Goal: Find specific page/section: Find specific page/section

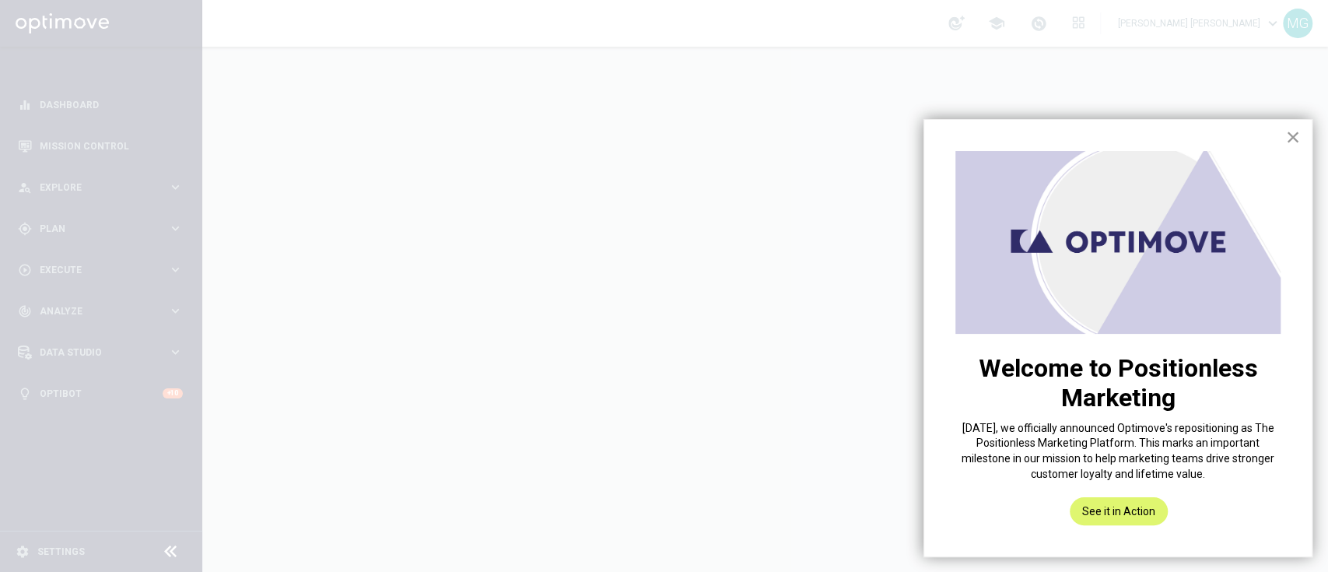
click at [1293, 138] on button "×" at bounding box center [1292, 136] width 15 height 25
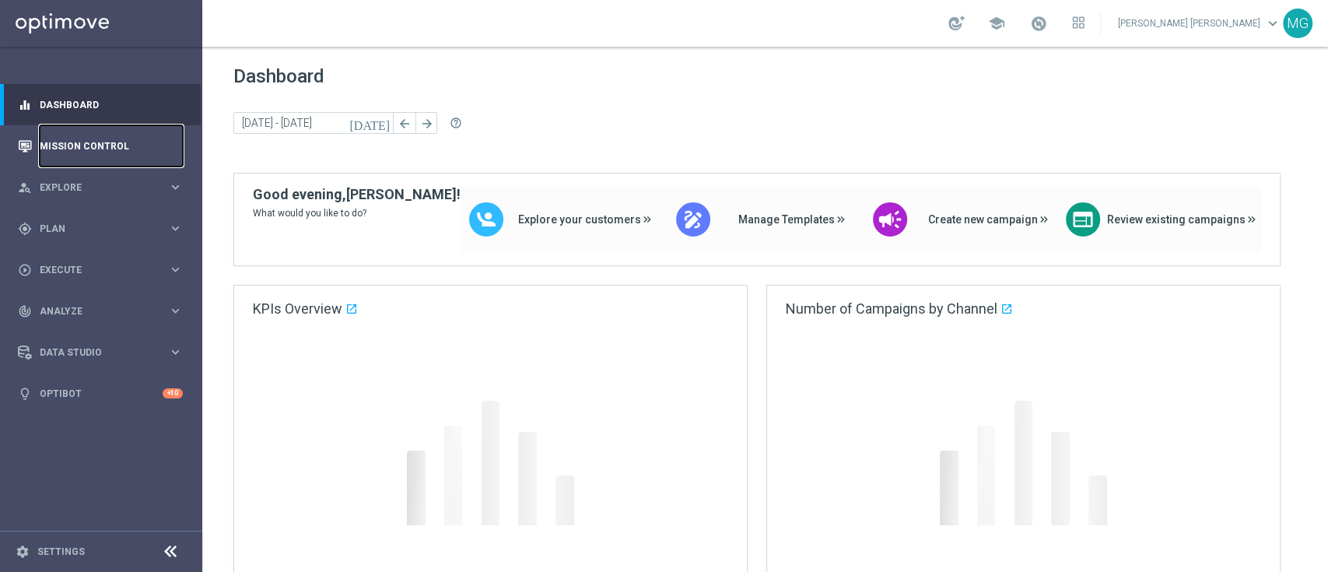
click at [68, 149] on link "Mission Control" at bounding box center [111, 145] width 143 height 41
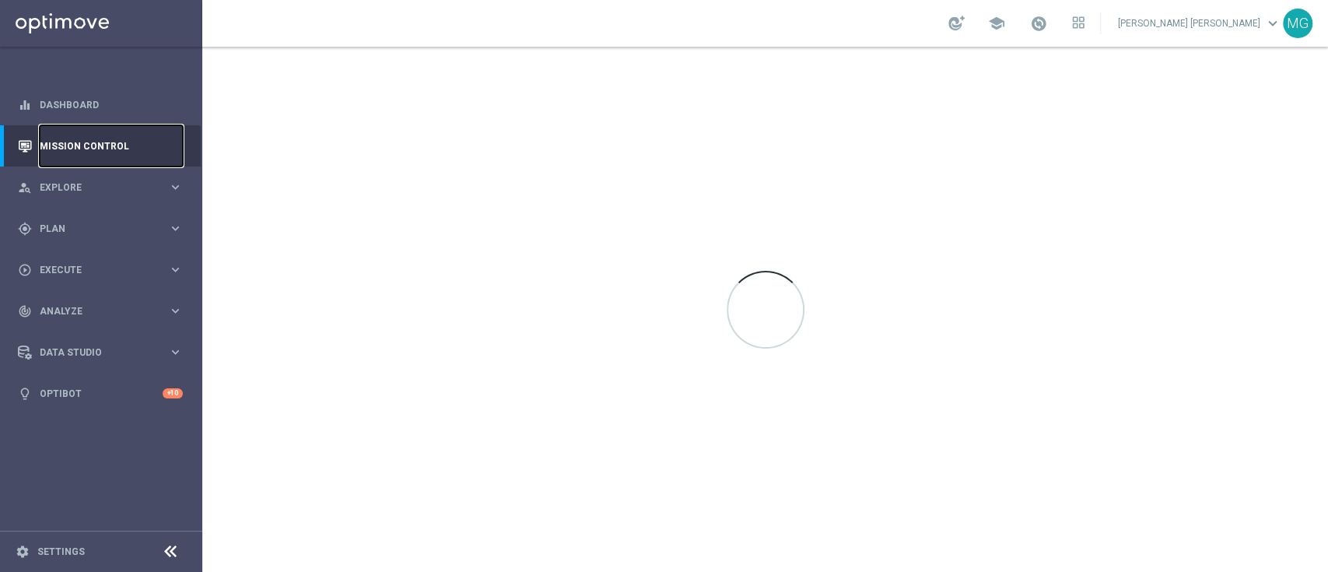
click at [68, 149] on link "Mission Control" at bounding box center [111, 145] width 143 height 41
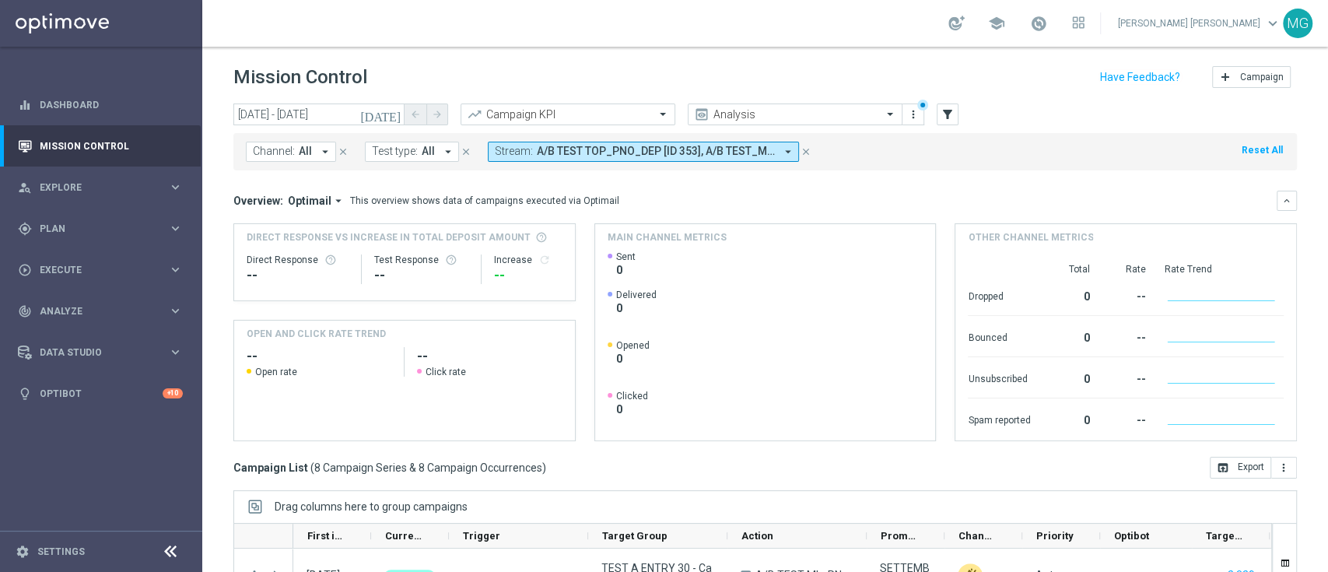
click at [807, 150] on icon "close" at bounding box center [805, 151] width 11 height 11
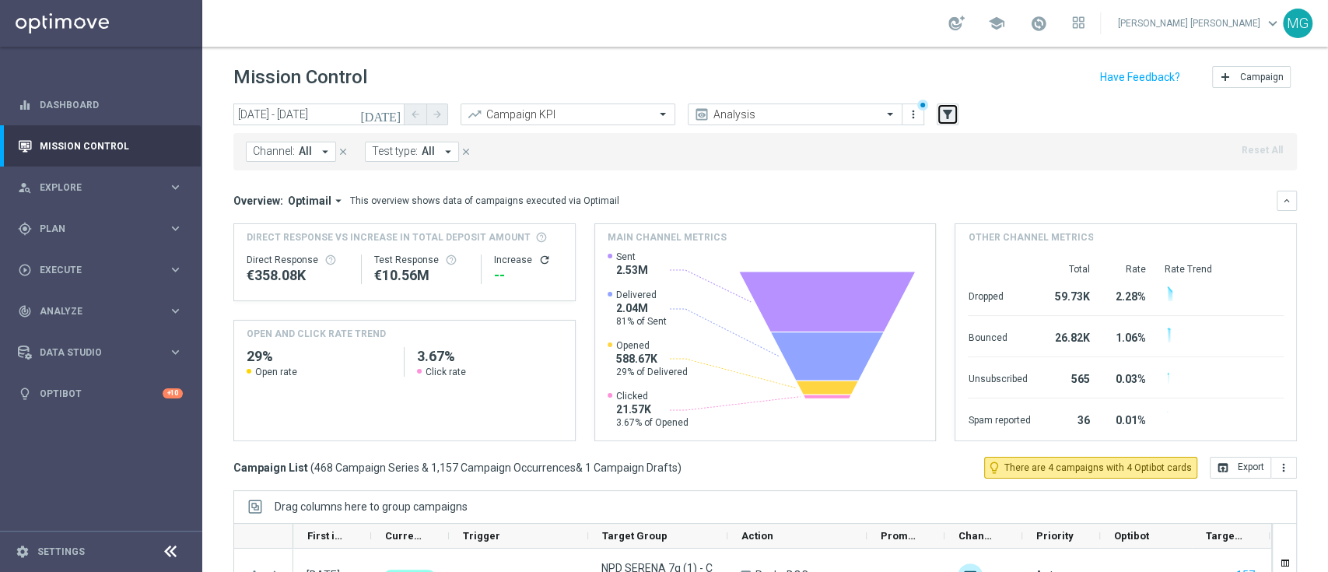
click at [952, 119] on icon "filter_alt" at bounding box center [947, 114] width 14 height 14
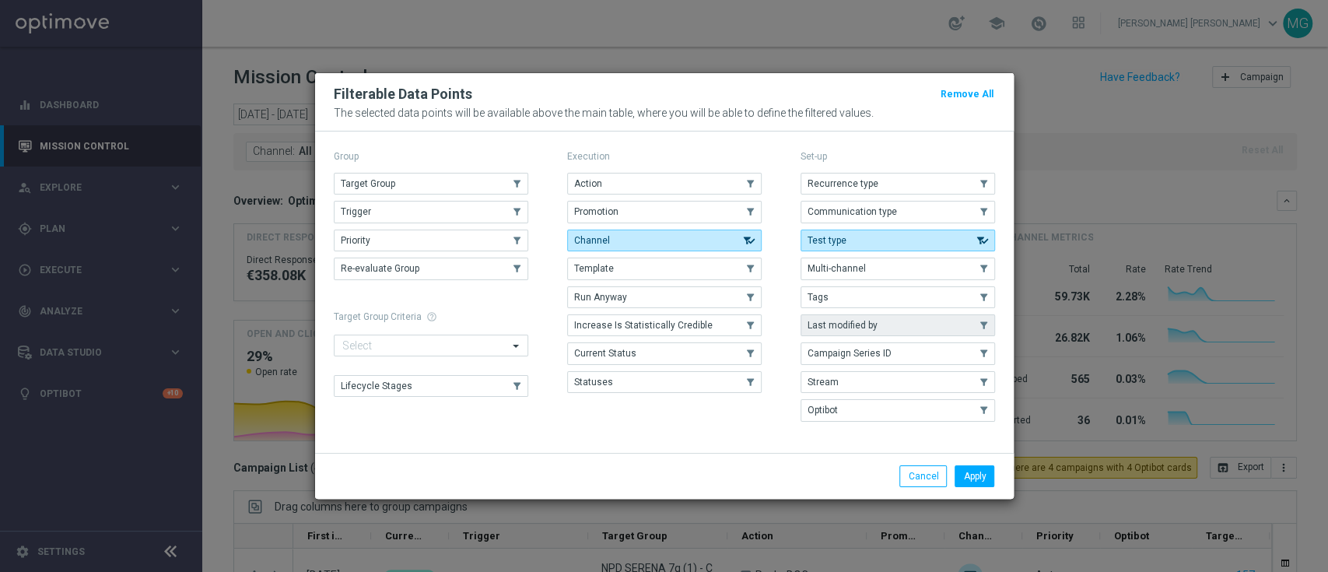
click at [887, 323] on button "Last modified by" at bounding box center [897, 325] width 194 height 22
click at [976, 479] on button "Apply" at bounding box center [974, 476] width 40 height 22
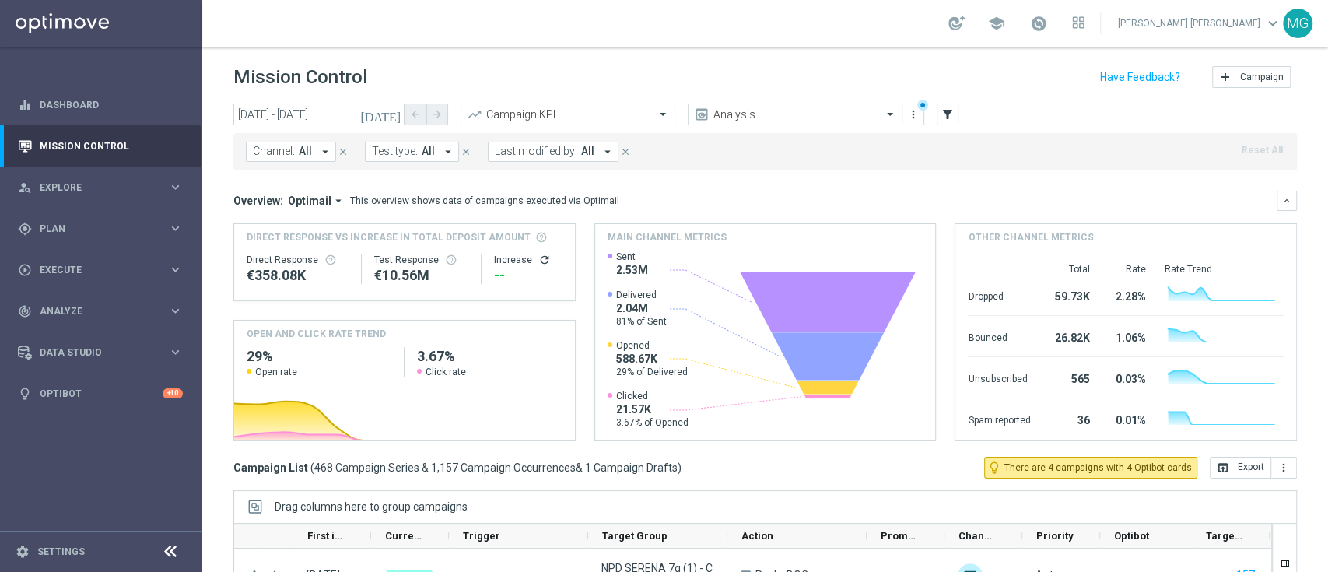
click at [545, 154] on span "Last modified by:" at bounding box center [536, 151] width 82 height 13
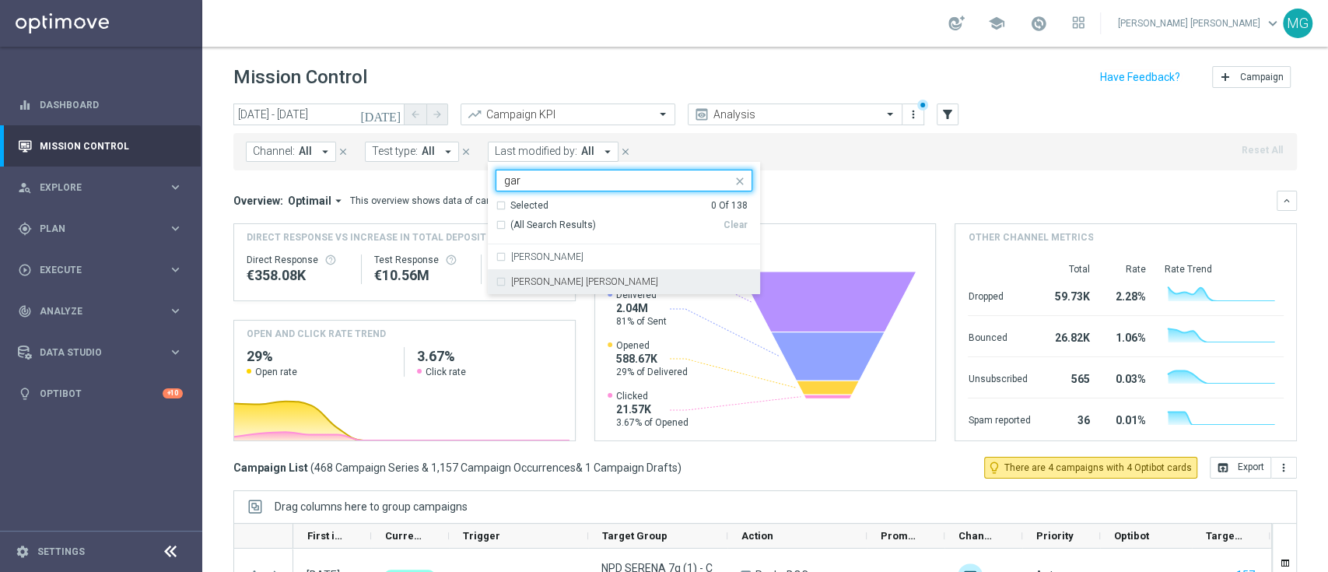
click at [546, 278] on label "[PERSON_NAME] [PERSON_NAME]" at bounding box center [584, 281] width 147 height 9
type input "gar"
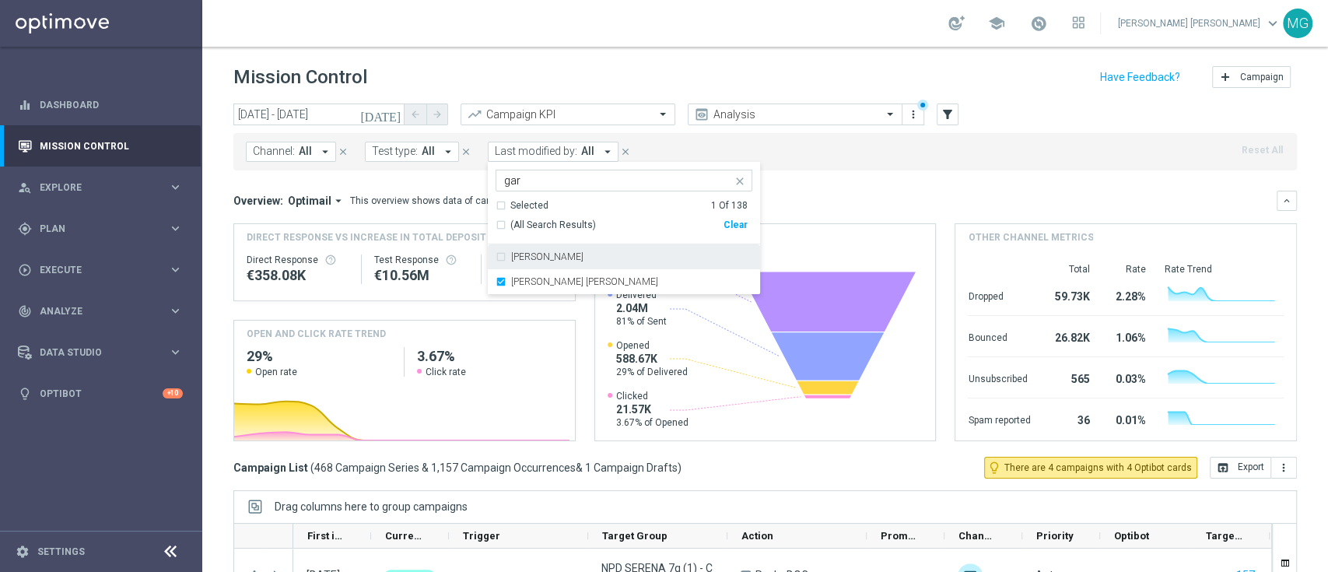
click at [866, 191] on div "Overview: Optimail arrow_drop_down This overview shows data of campaigns execut…" at bounding box center [764, 201] width 1063 height 20
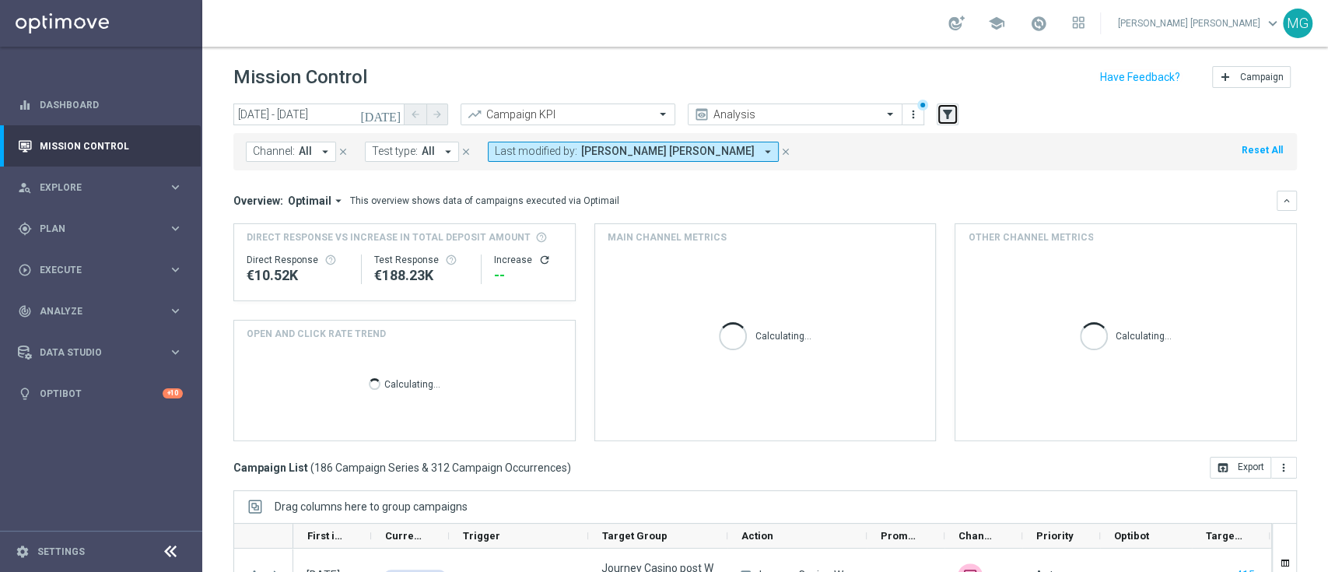
click at [953, 119] on icon "filter_alt" at bounding box center [947, 114] width 14 height 14
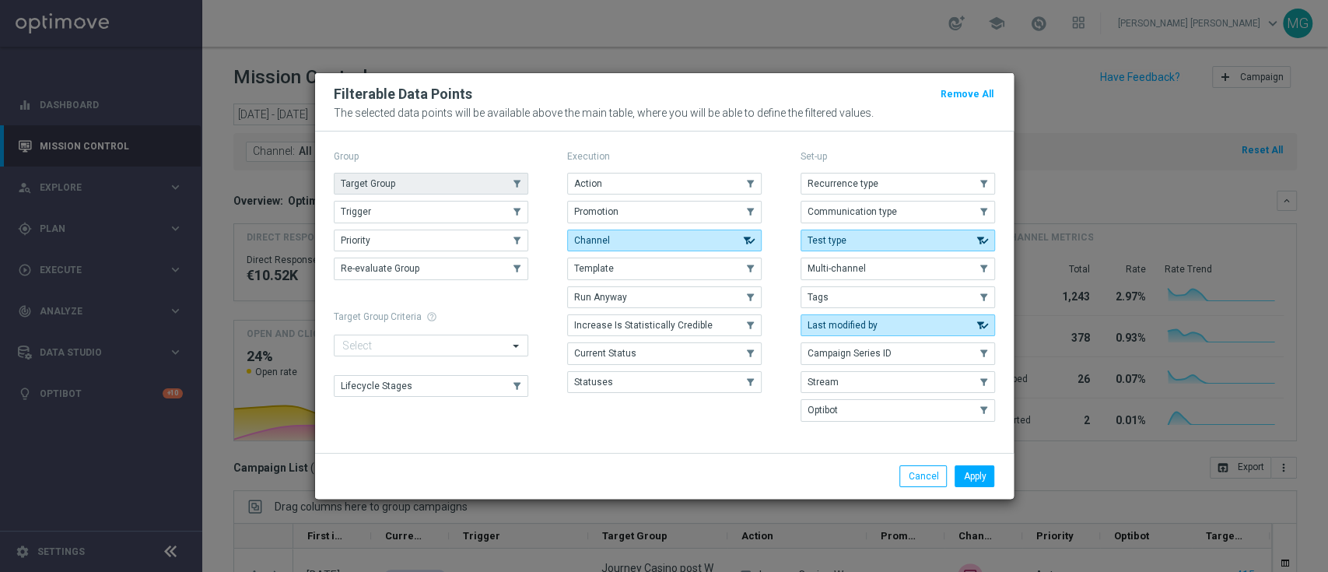
click at [373, 189] on span "Target Group" at bounding box center [368, 183] width 54 height 11
click at [973, 474] on button "Apply" at bounding box center [974, 476] width 40 height 22
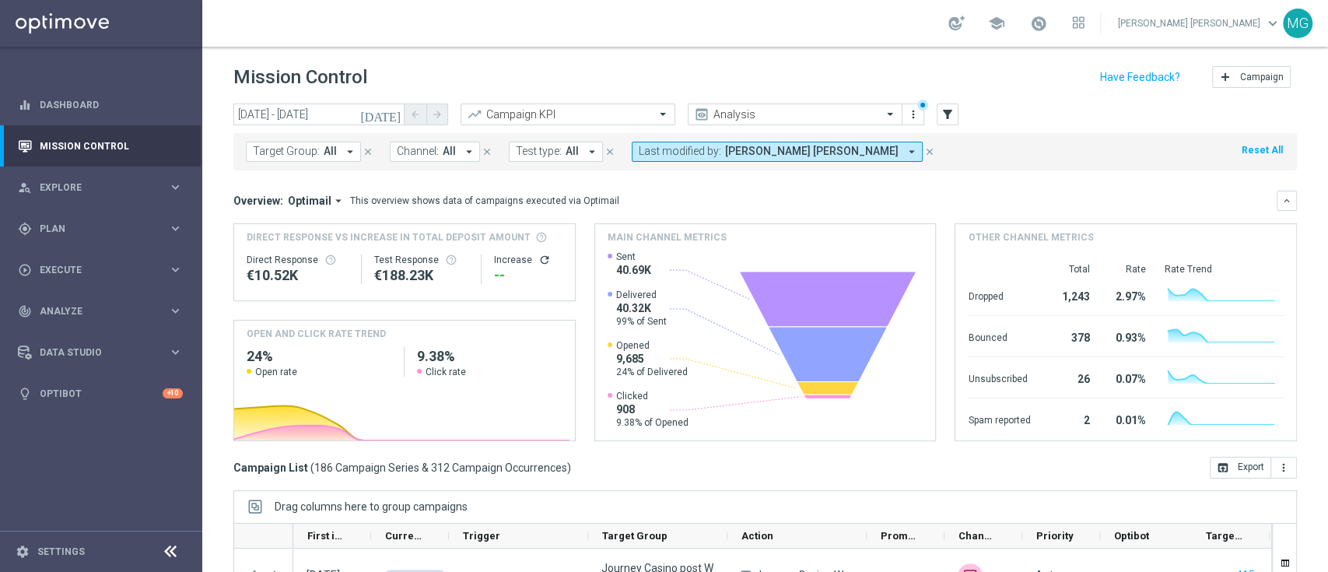
click at [317, 152] on button "Target Group: All arrow_drop_down" at bounding box center [303, 152] width 115 height 20
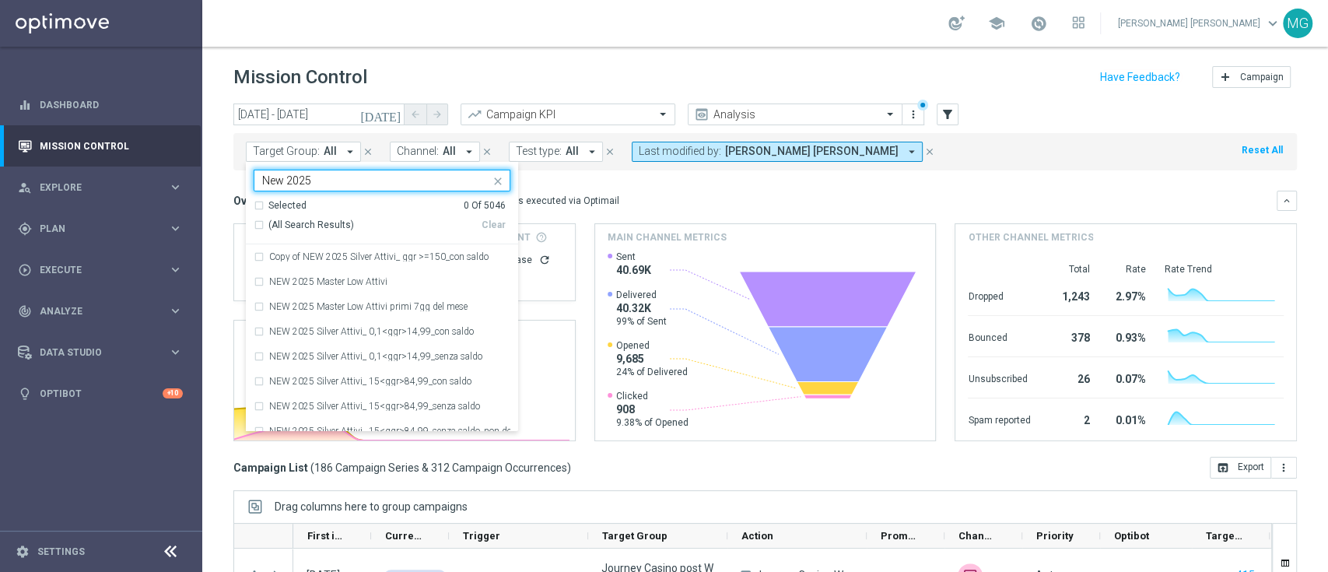
click at [311, 221] on span "(All Search Results)" at bounding box center [311, 225] width 86 height 13
type input "New 2025"
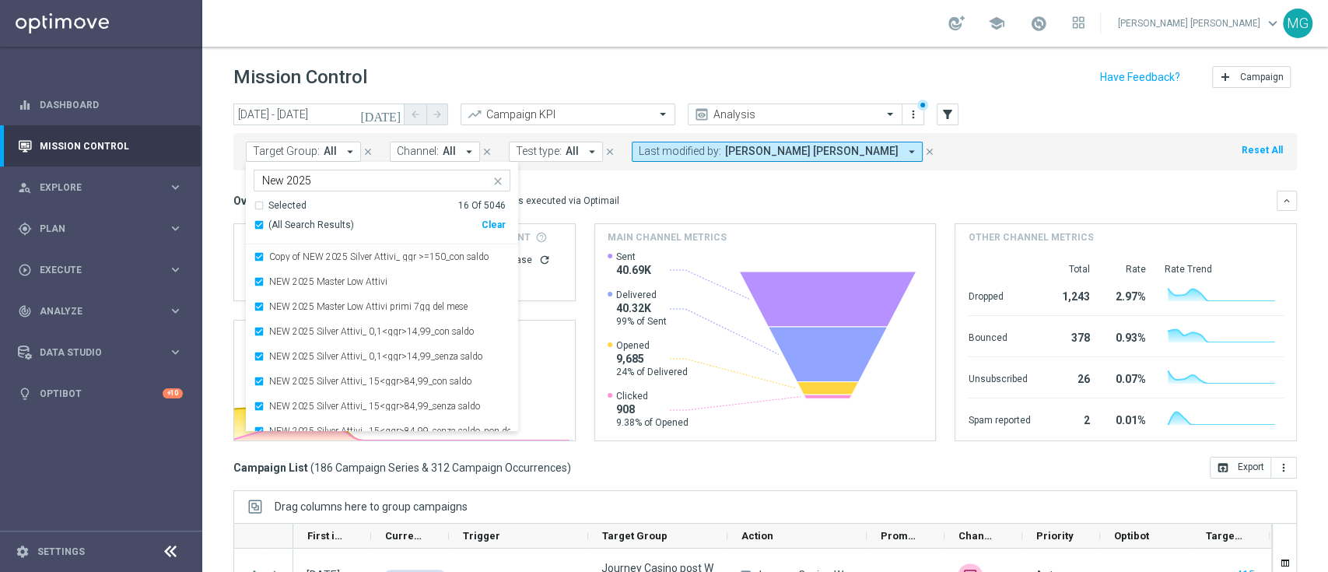
click at [649, 196] on div "Overview: Optimail arrow_drop_down This overview shows data of campaigns execut…" at bounding box center [754, 201] width 1043 height 14
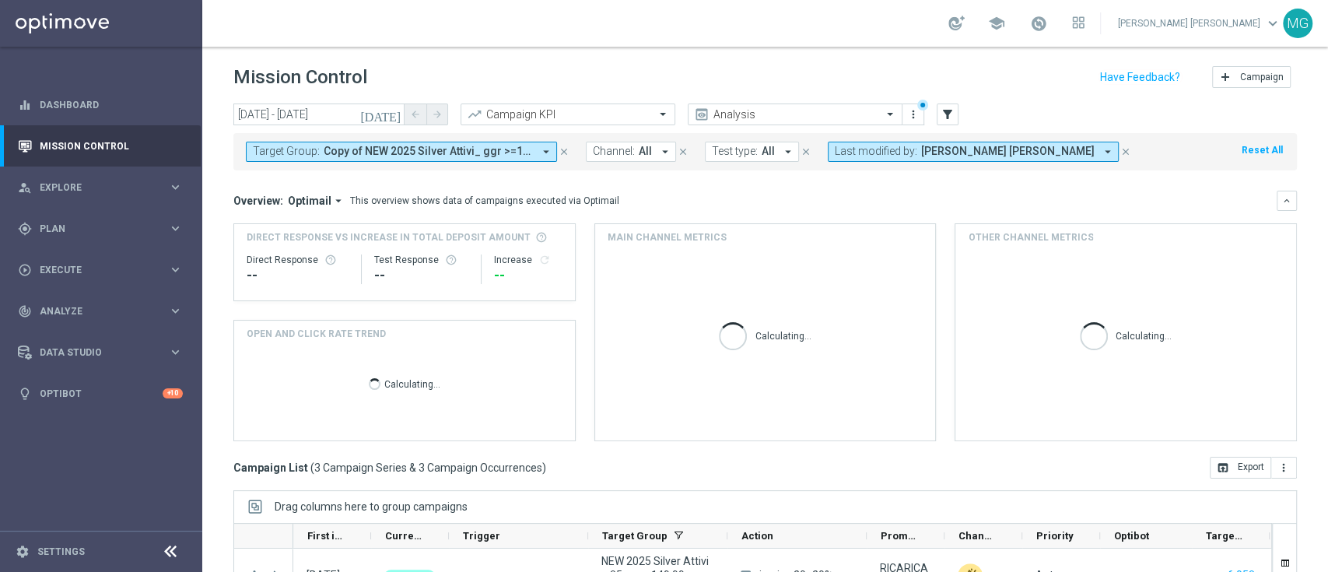
click at [397, 115] on icon "[DATE]" at bounding box center [381, 114] width 42 height 14
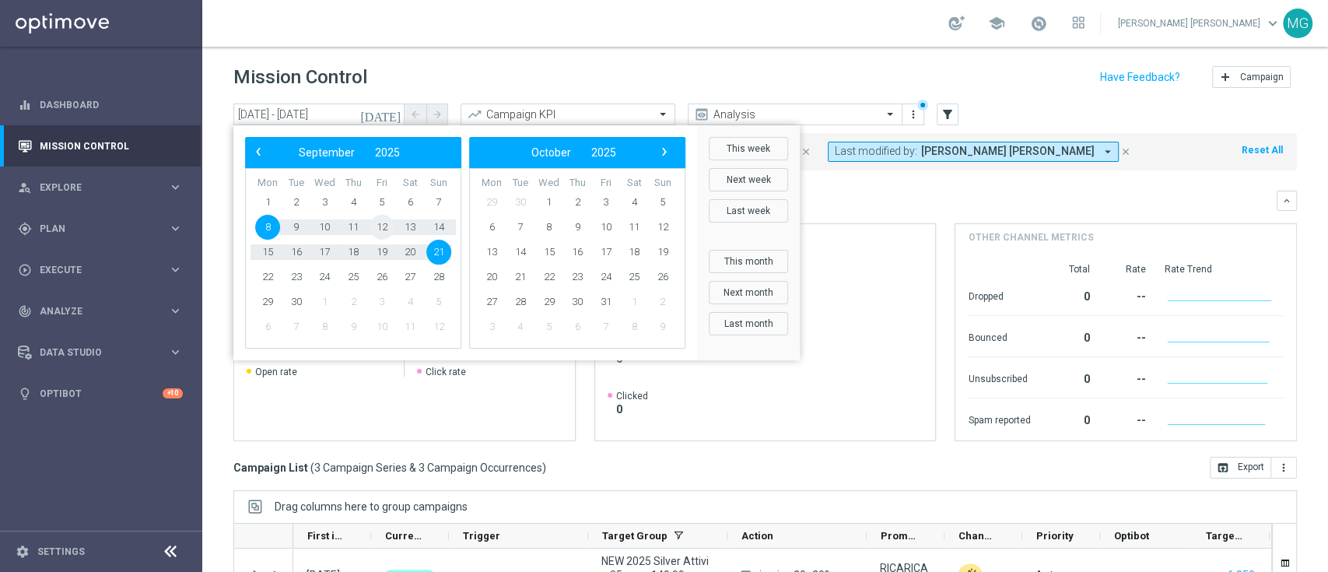
click at [386, 225] on span "12" at bounding box center [381, 227] width 25 height 25
click at [387, 229] on span "12" at bounding box center [381, 227] width 25 height 25
type input "[DATE] - [DATE]"
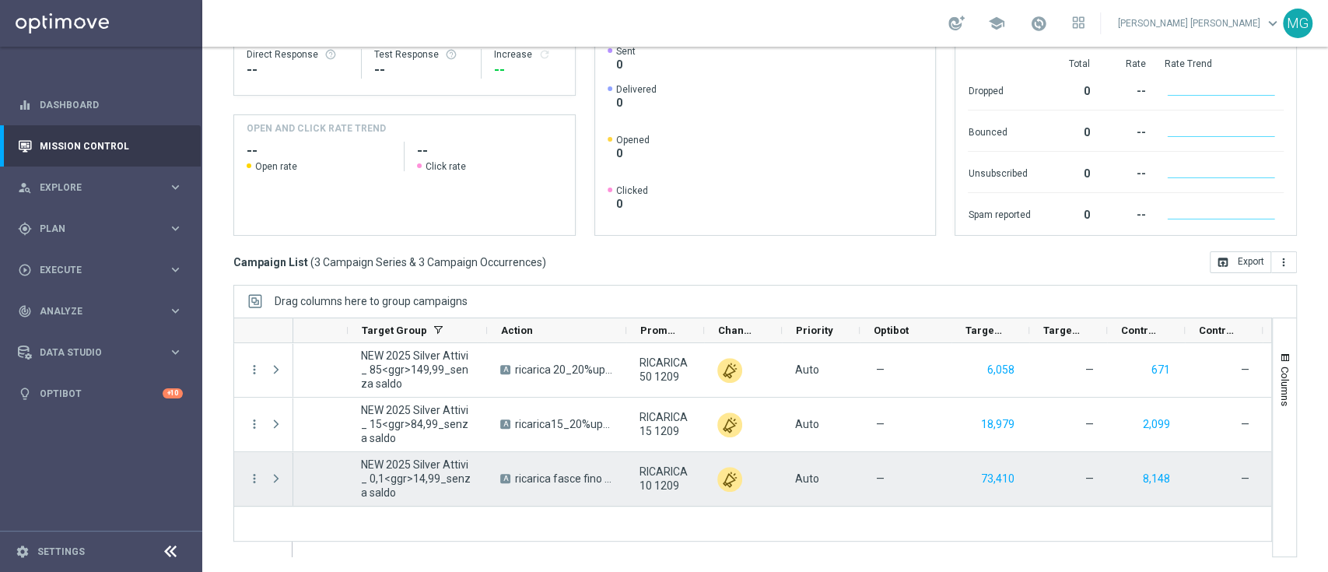
scroll to position [0, 240]
